Goal: Transaction & Acquisition: Purchase product/service

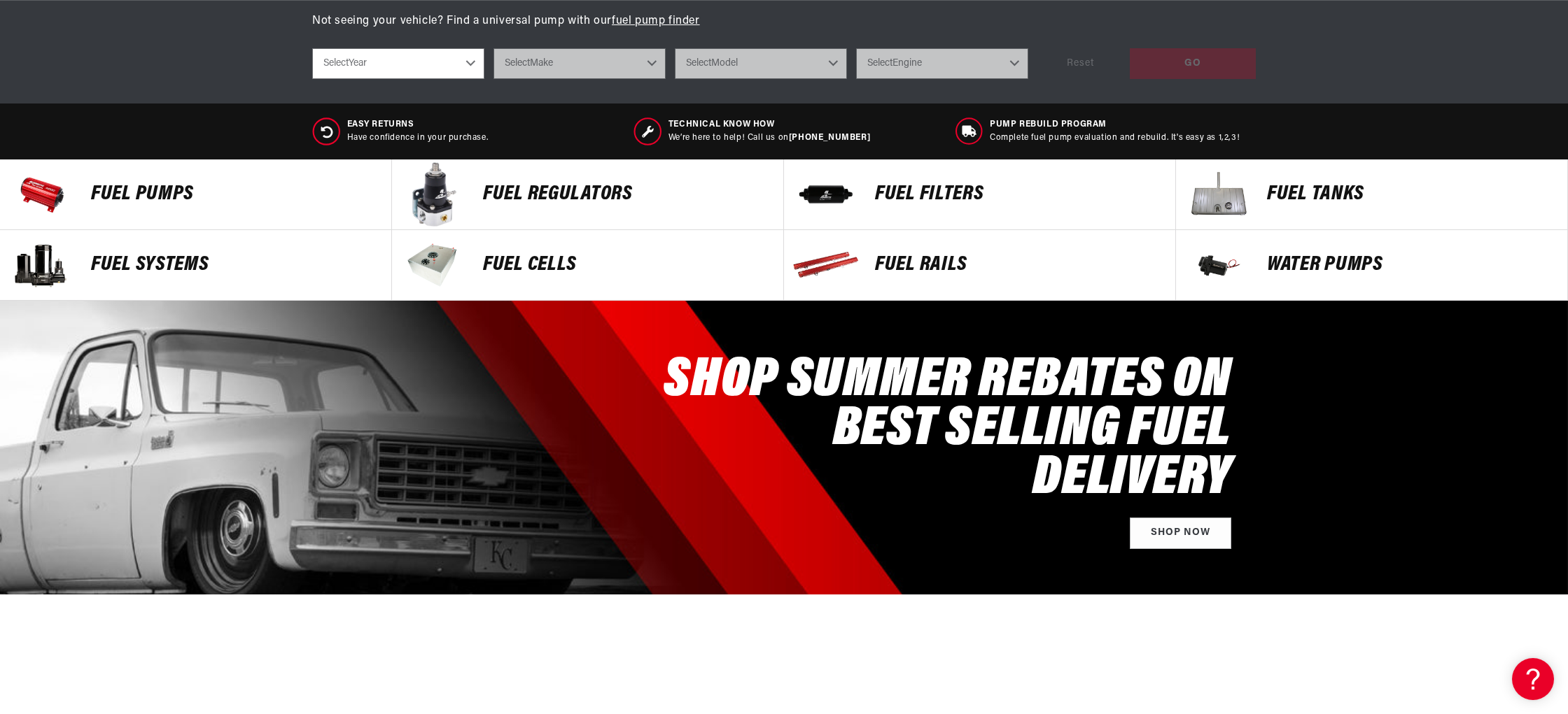
scroll to position [680, 0]
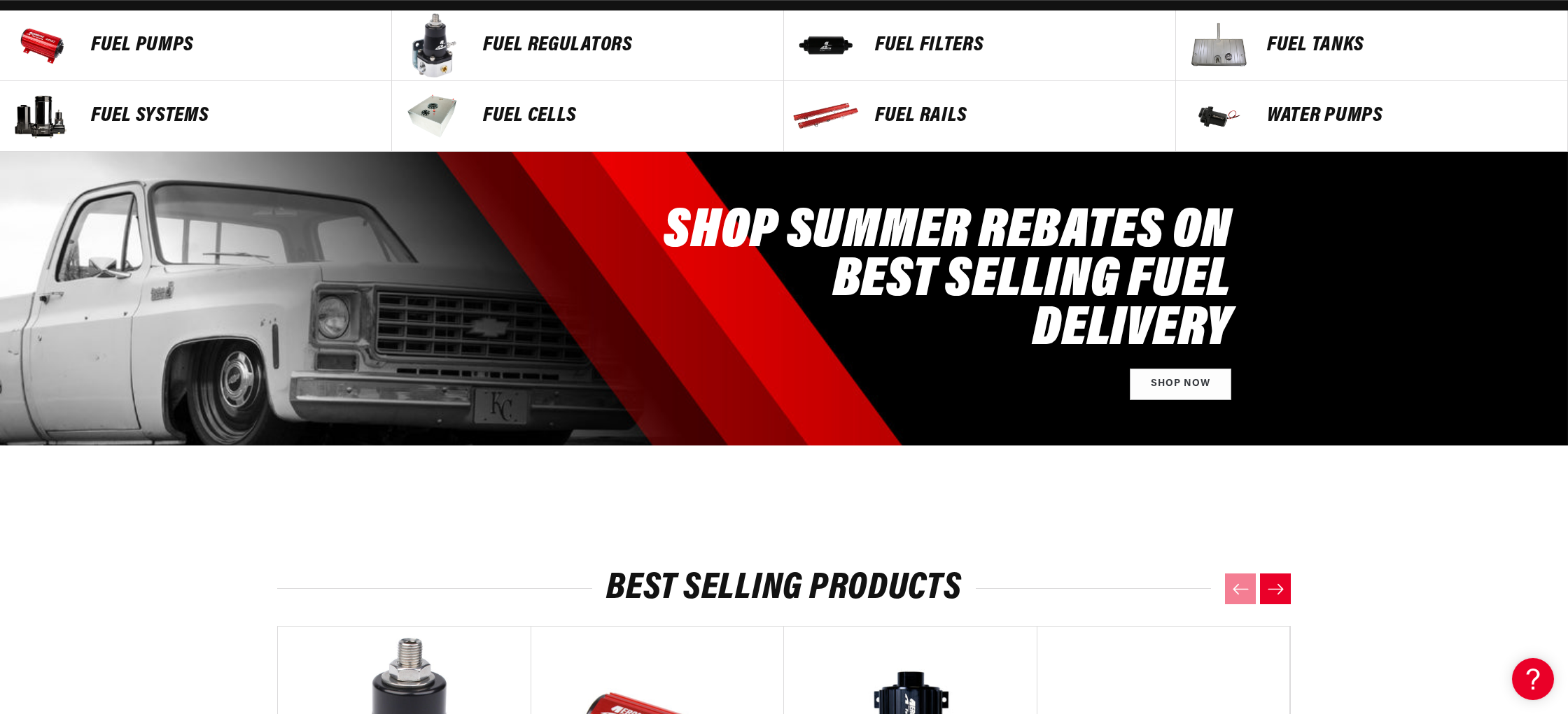
click at [497, 50] on p "FUEL REGULATORS" at bounding box center [626, 45] width 286 height 21
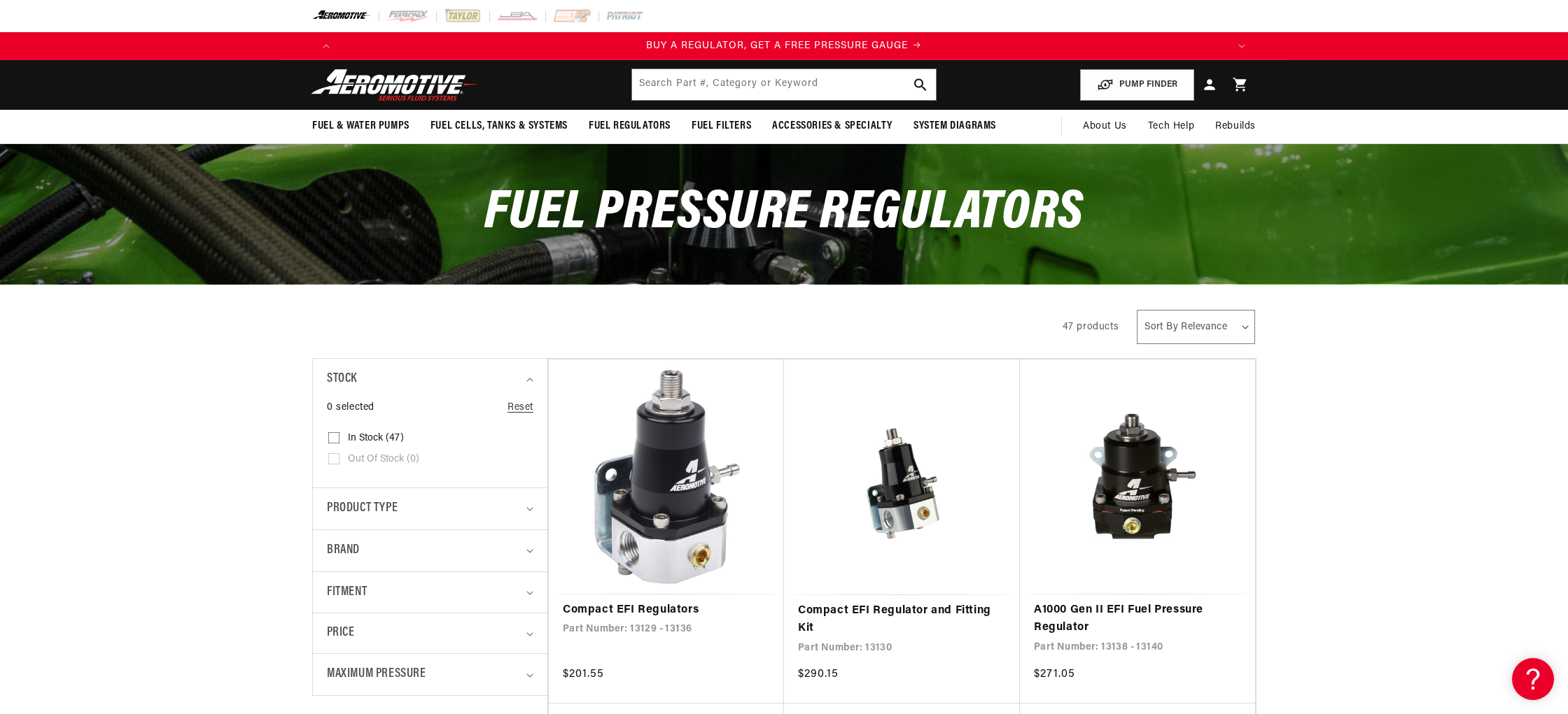
click at [1218, 329] on select "Sort By Relevance Sort By Price, Low to High Sort By Price, High to Low" at bounding box center [1196, 327] width 118 height 34
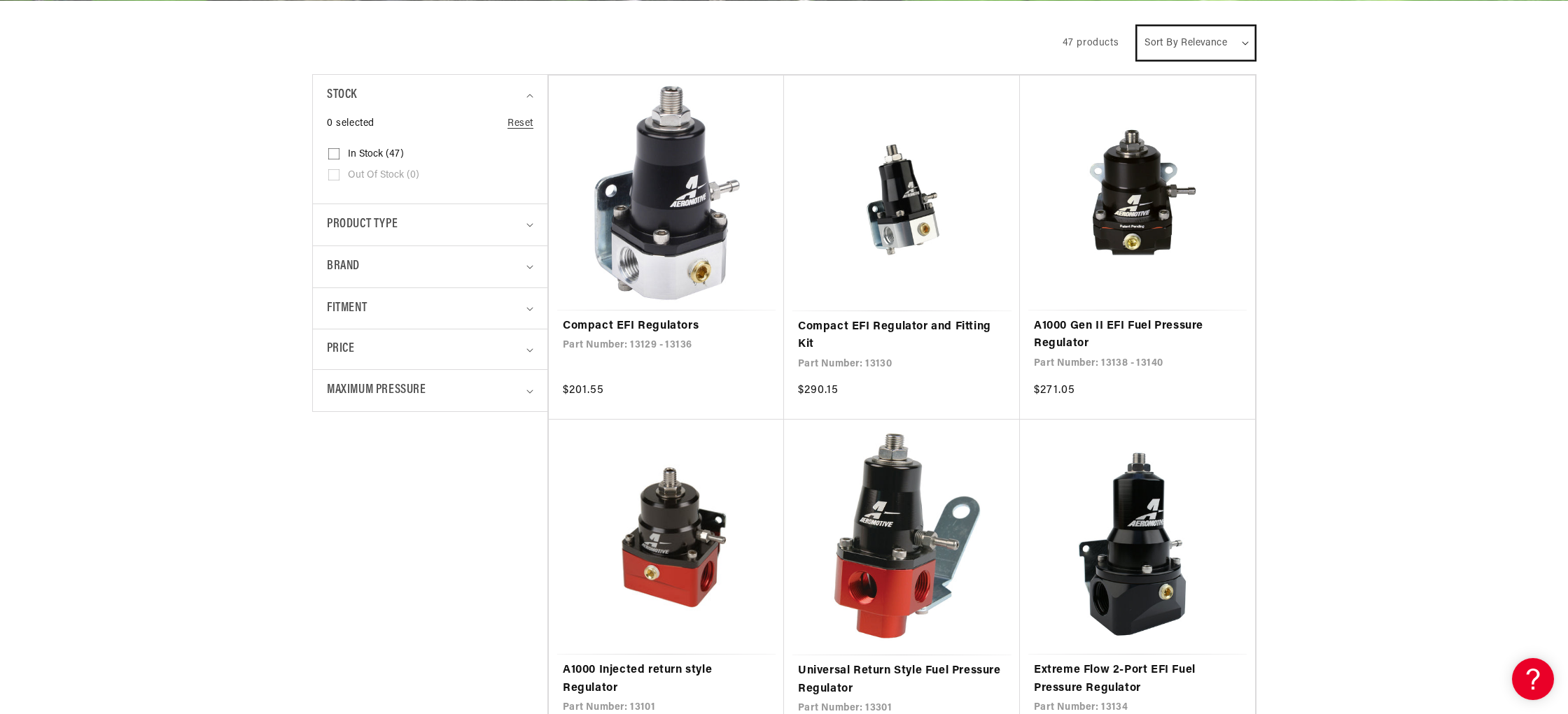
scroll to position [0, 5]
